Goal: Transaction & Acquisition: Purchase product/service

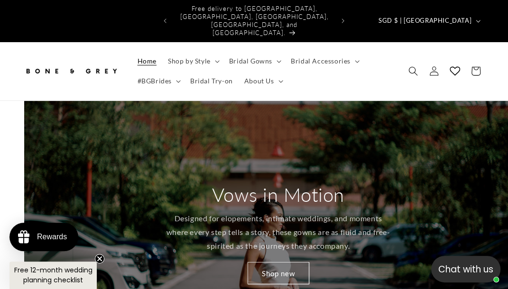
scroll to position [0, 507]
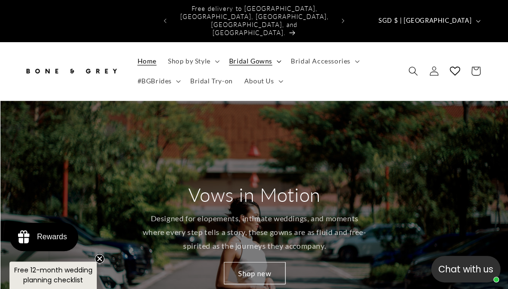
click at [278, 60] on icon at bounding box center [279, 61] width 5 height 3
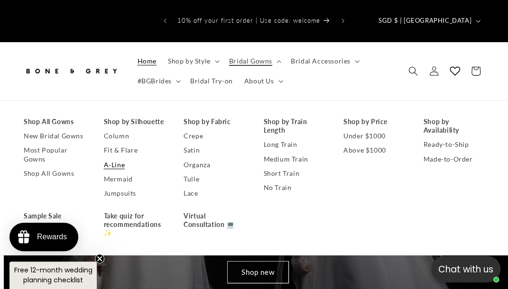
scroll to position [0, 1523]
click at [121, 158] on link "A-Line" at bounding box center [134, 165] width 61 height 14
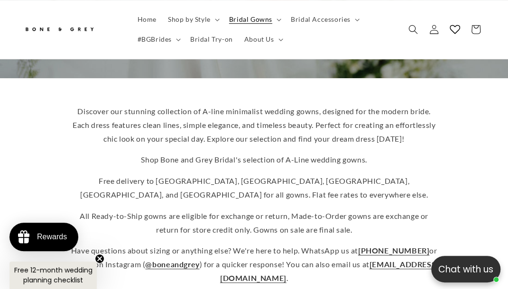
scroll to position [237, 0]
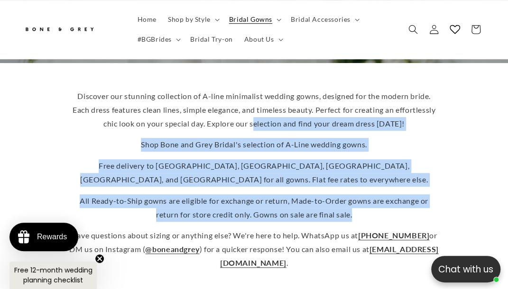
drag, startPoint x: 283, startPoint y: 118, endPoint x: 367, endPoint y: 199, distance: 117.1
click at [367, 199] on div "Discover our stunning collection of A-line minimalist wedding gowns, designed f…" at bounding box center [254, 180] width 370 height 181
click at [367, 199] on p "All Ready-to-Ship gowns are eligible for exchange or return, Made-to-Order gown…" at bounding box center [254, 208] width 370 height 28
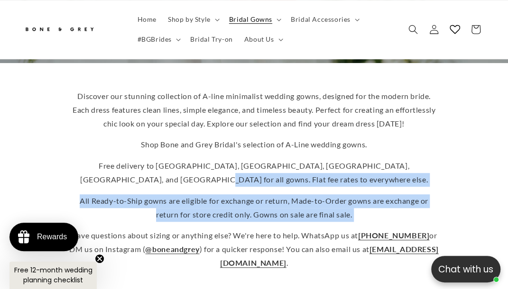
drag, startPoint x: 367, startPoint y: 199, endPoint x: 361, endPoint y: 155, distance: 44.9
click at [363, 163] on div "Discover our stunning collection of A-line minimalist wedding gowns, designed f…" at bounding box center [254, 180] width 370 height 181
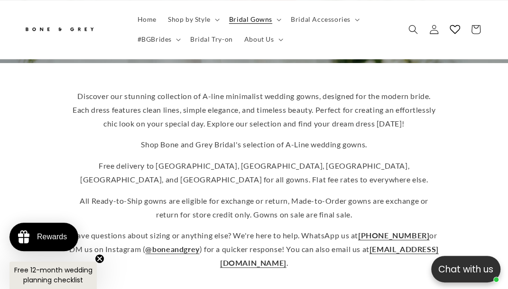
click at [361, 159] on p "Free delivery to [GEOGRAPHIC_DATA], [GEOGRAPHIC_DATA], [GEOGRAPHIC_DATA], [GEOG…" at bounding box center [254, 173] width 370 height 28
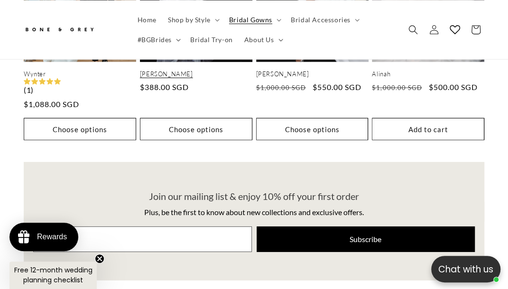
scroll to position [0, 0]
